Goal: Find specific page/section: Find specific page/section

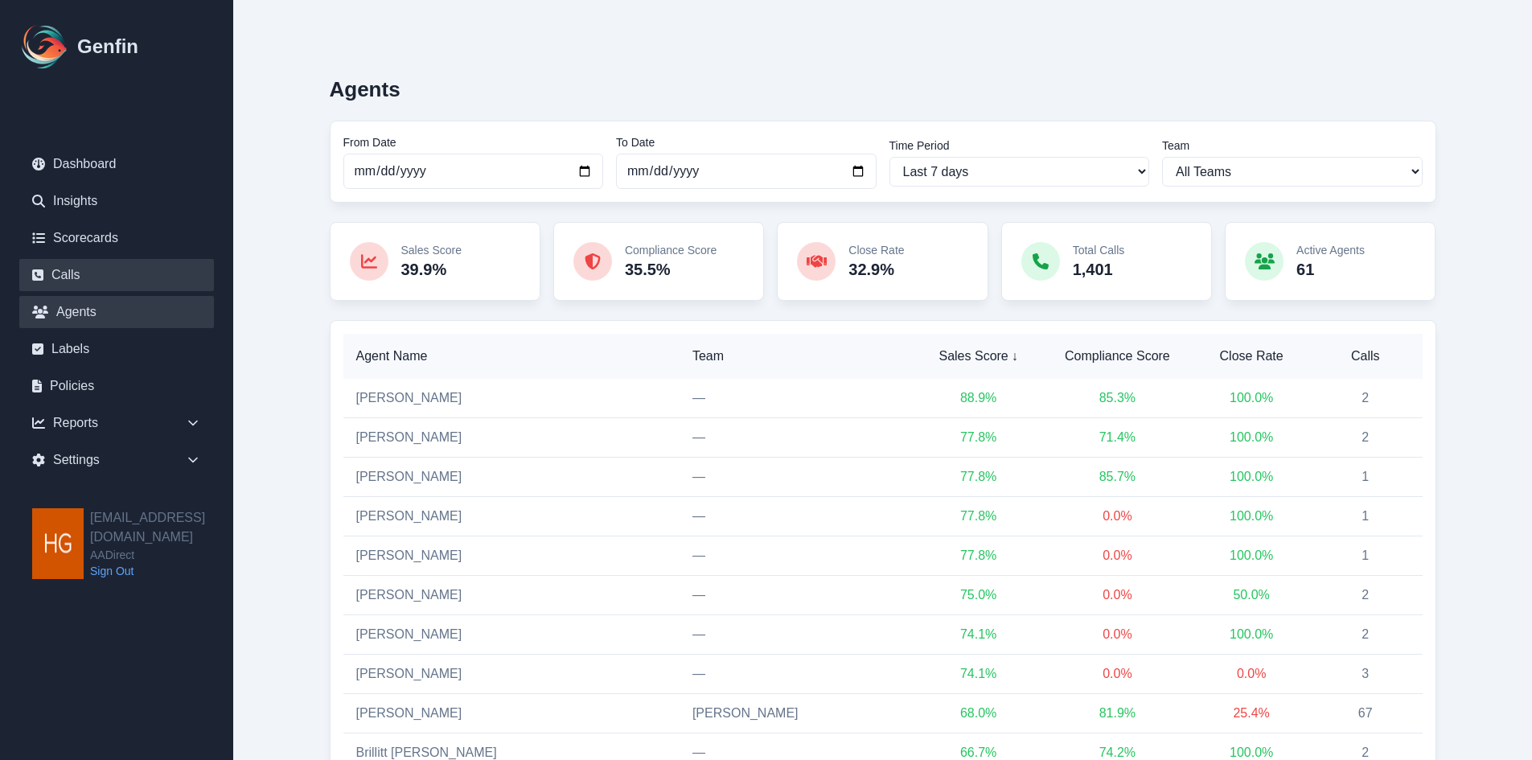
click at [66, 271] on link "Calls" at bounding box center [116, 275] width 195 height 32
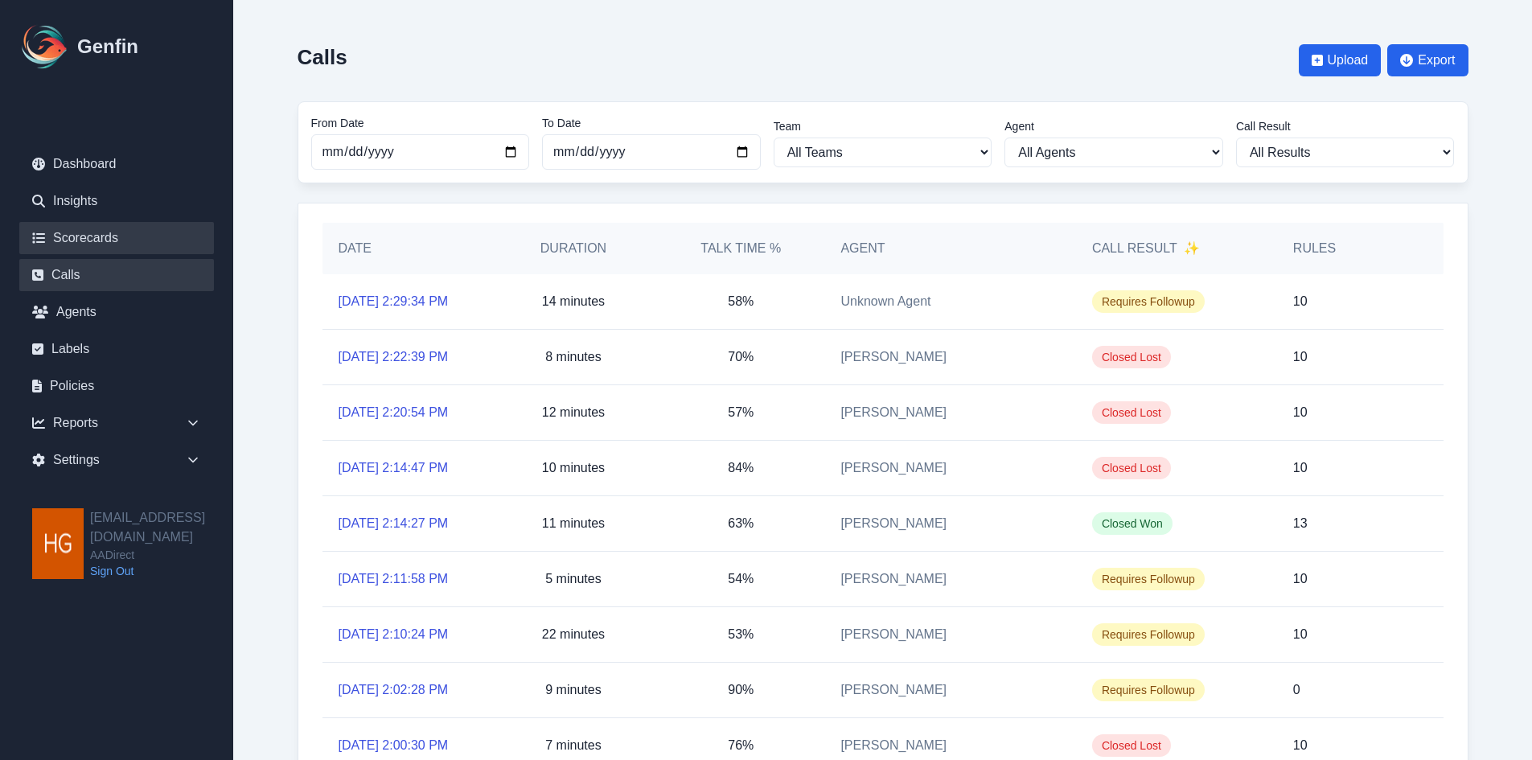
click at [79, 235] on link "Scorecards" at bounding box center [116, 238] width 195 height 32
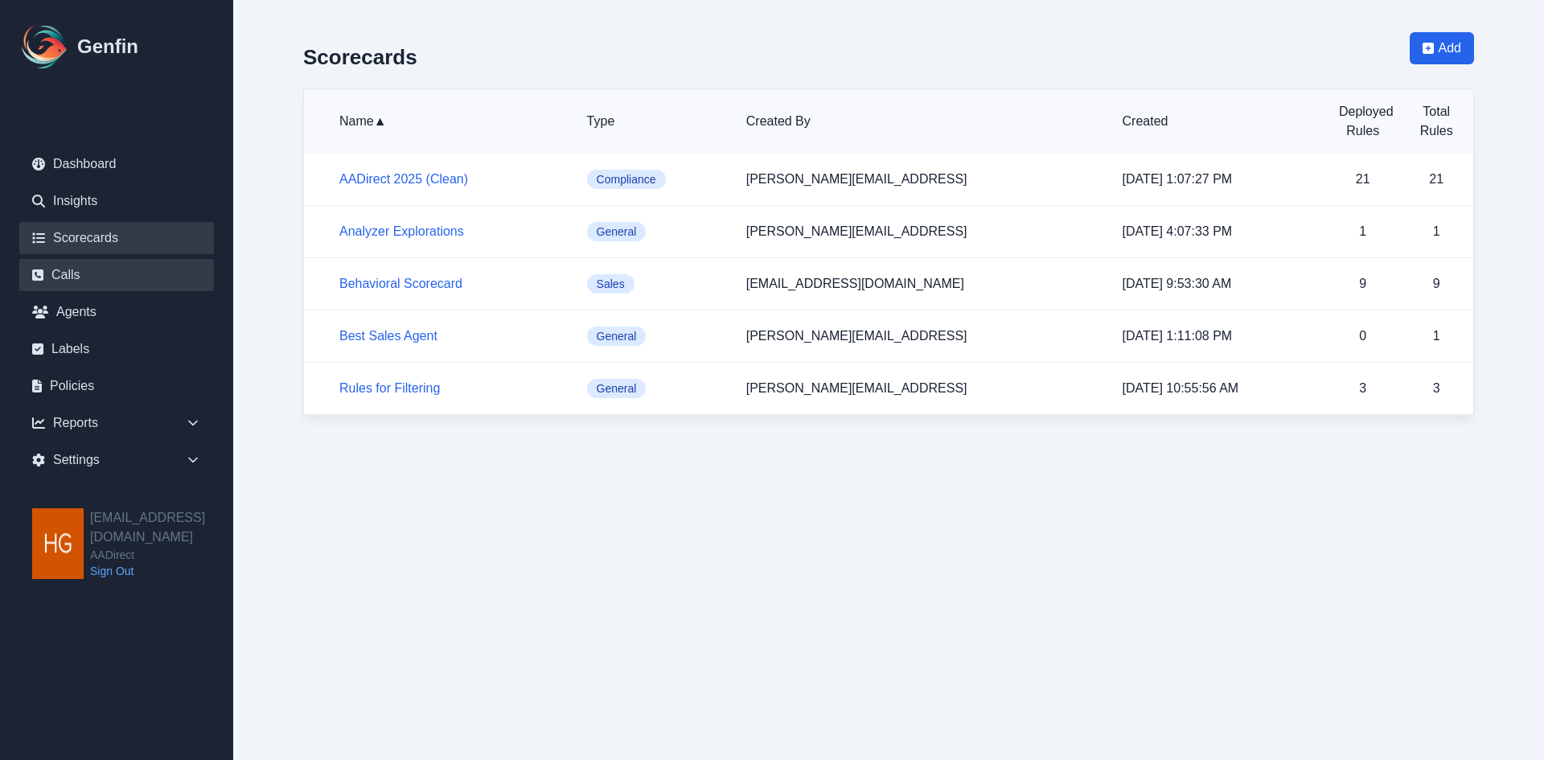
click at [70, 279] on link "Calls" at bounding box center [116, 275] width 195 height 32
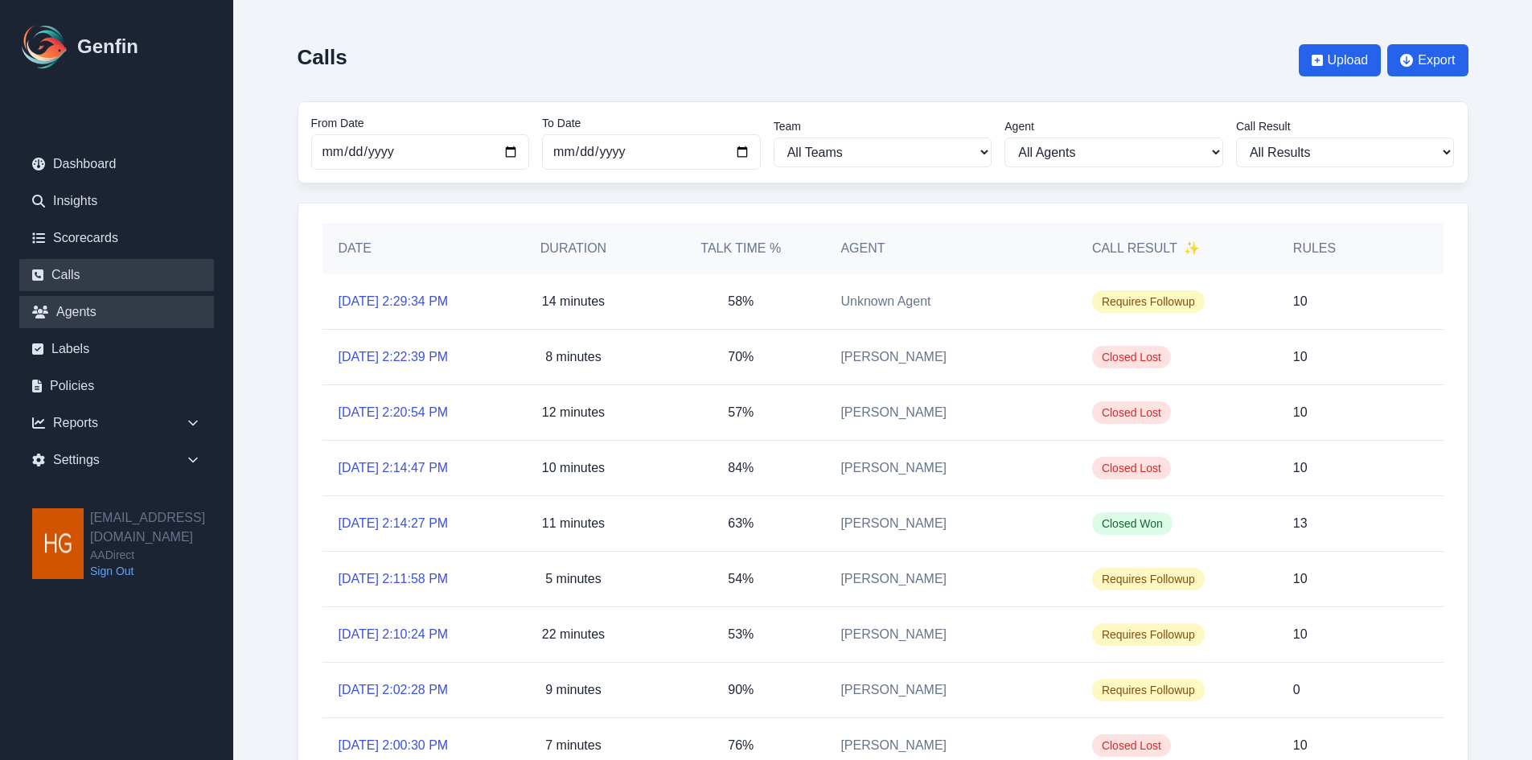
click at [68, 307] on link "Agents" at bounding box center [116, 312] width 195 height 32
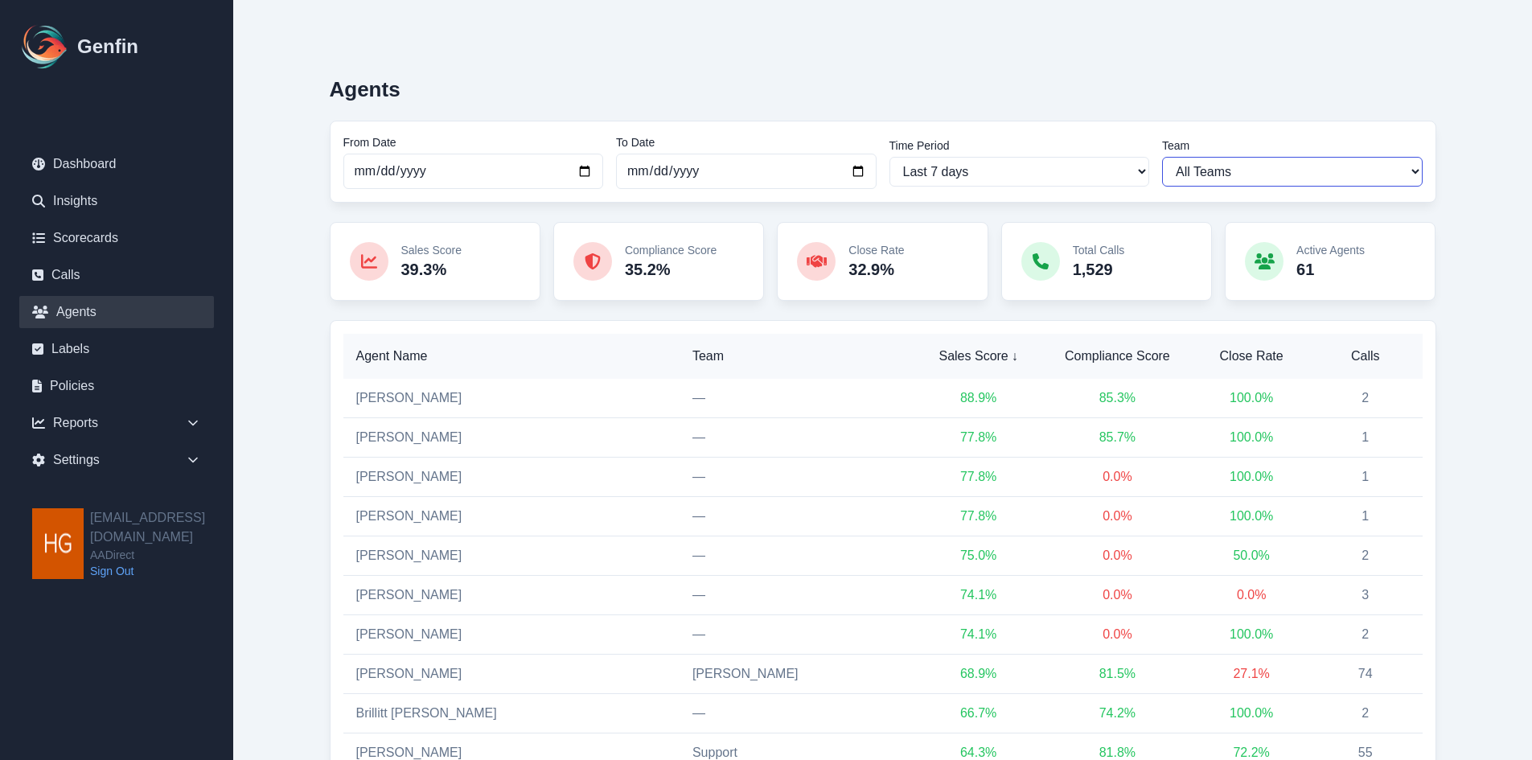
click at [1279, 167] on select "All Teams [PERSON_NAME] Support" at bounding box center [1292, 172] width 261 height 30
select select "2"
click at [1162, 157] on select "All Teams [PERSON_NAME] Support" at bounding box center [1292, 172] width 261 height 30
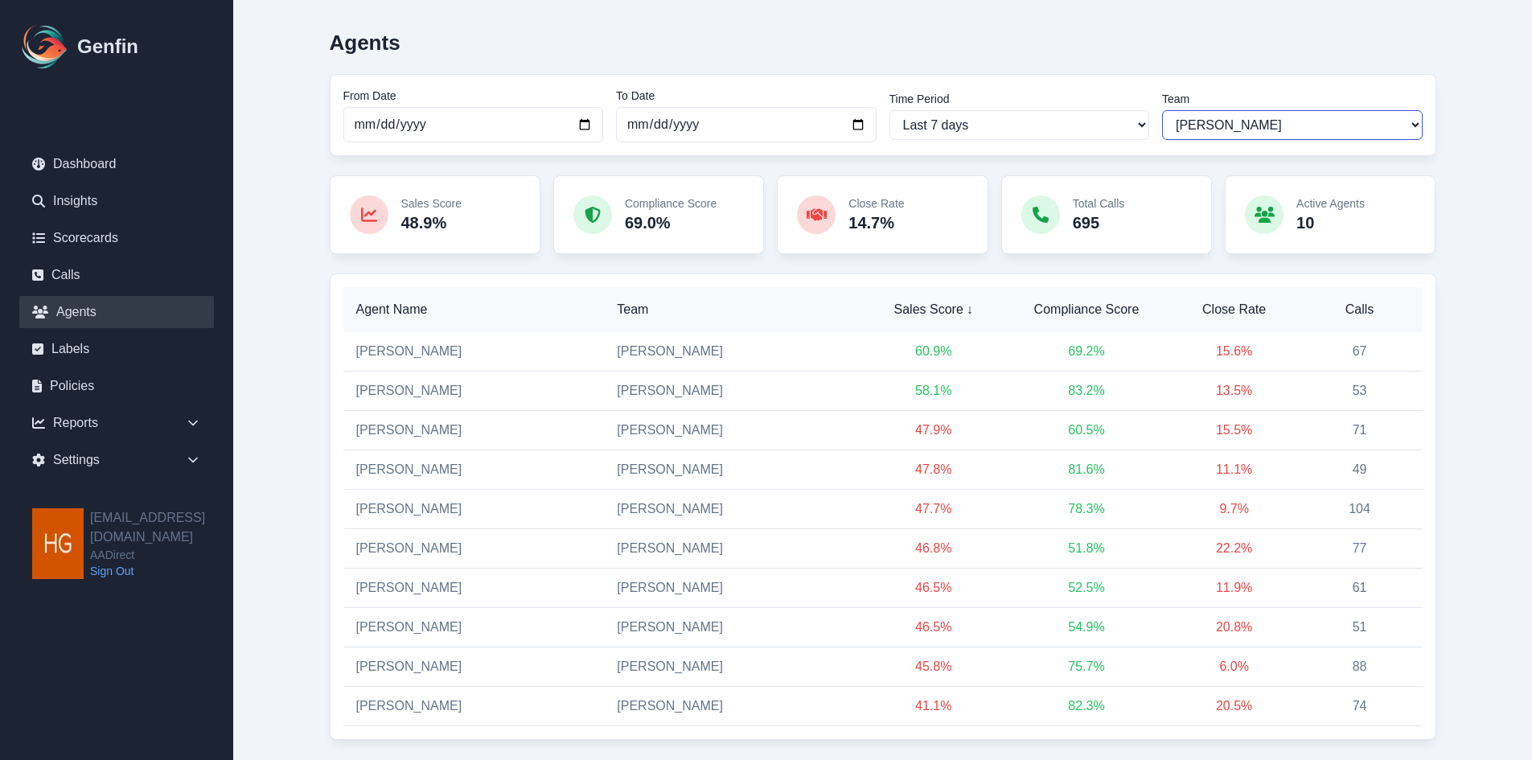
scroll to position [91, 0]
